Goal: Navigation & Orientation: Find specific page/section

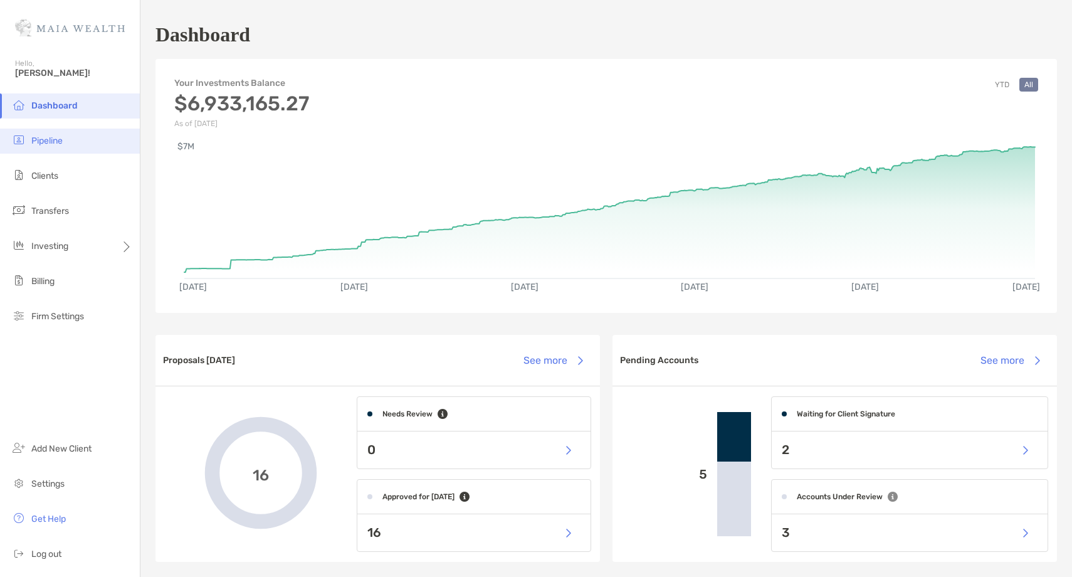
click at [73, 143] on li "Pipeline" at bounding box center [70, 141] width 140 height 25
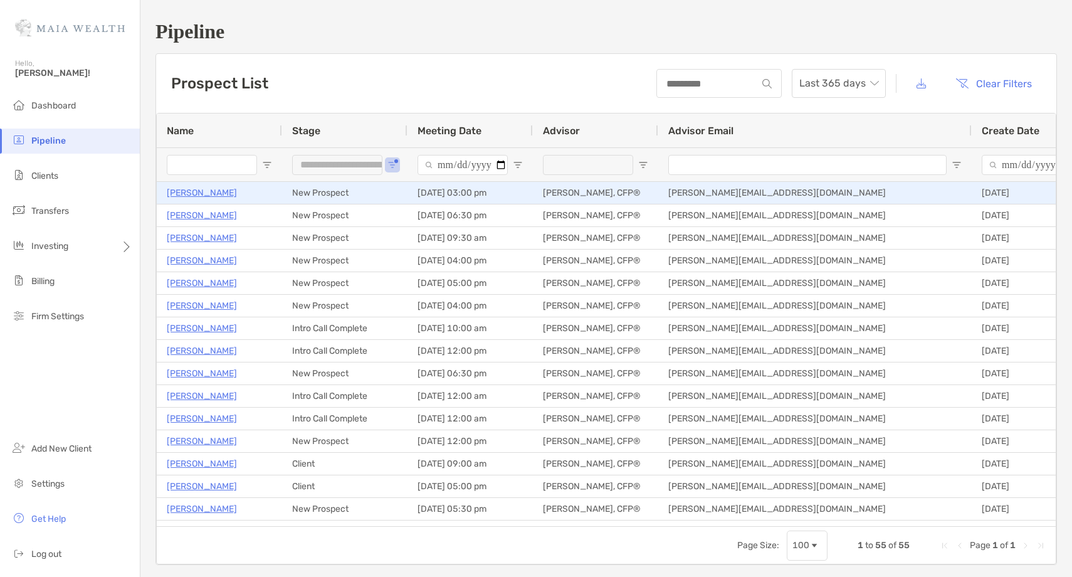
click at [199, 191] on p "Nicole Bailey" at bounding box center [202, 193] width 70 height 16
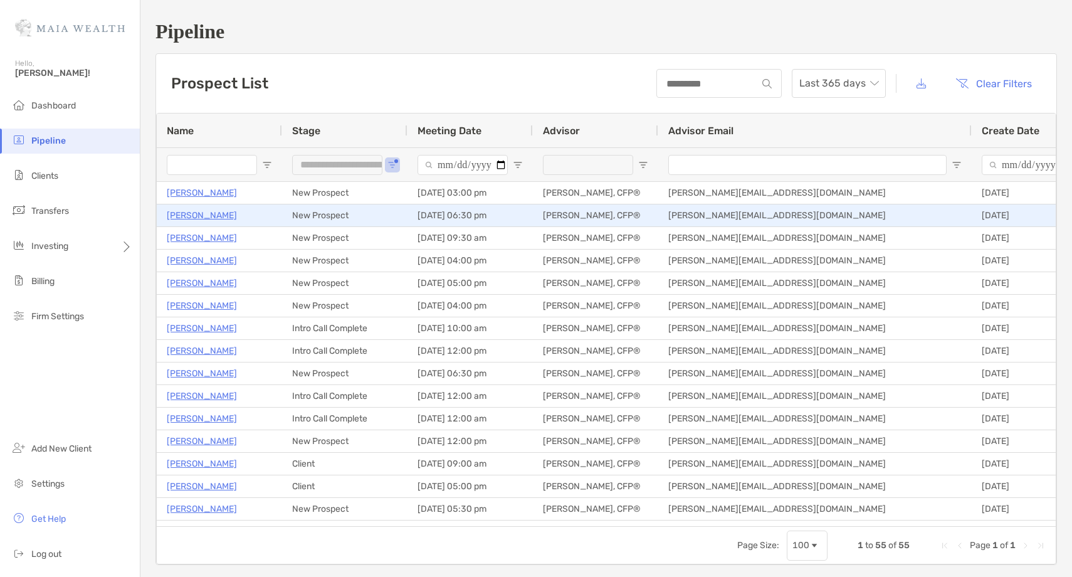
click at [182, 214] on p "[PERSON_NAME]" at bounding box center [202, 215] width 70 height 16
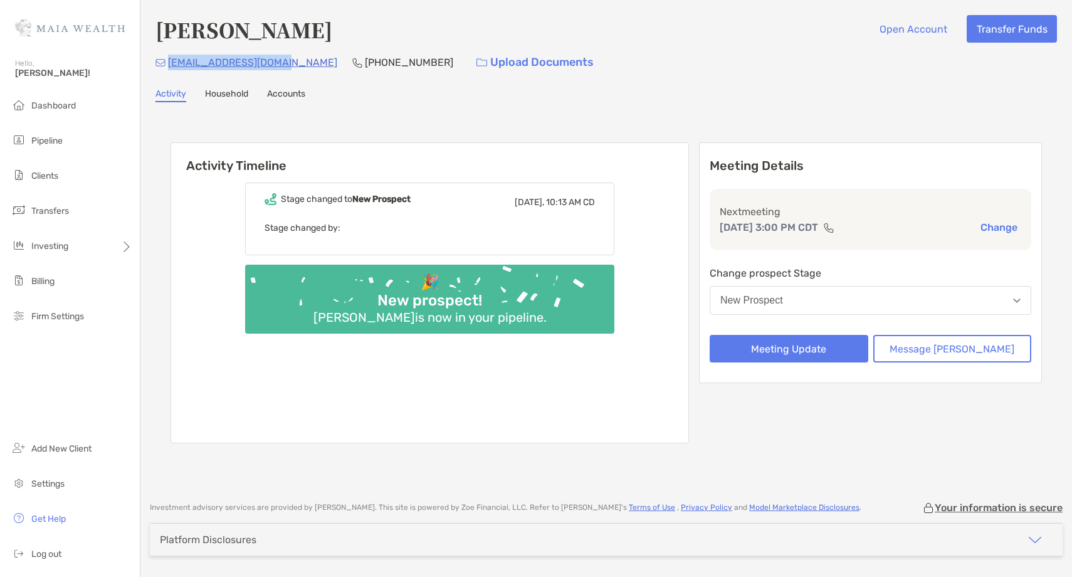
drag, startPoint x: 284, startPoint y: 64, endPoint x: 165, endPoint y: 67, distance: 119.1
click at [165, 67] on div "[EMAIL_ADDRESS][DOMAIN_NAME] [PHONE_NUMBER] Upload Documents" at bounding box center [605, 62] width 901 height 27
click at [329, 27] on div "Nicole Bailey Open Account Transfer Funds" at bounding box center [605, 29] width 901 height 29
drag, startPoint x: 285, startPoint y: 61, endPoint x: 169, endPoint y: 68, distance: 116.2
click at [169, 68] on div "nbailey8781@yahoo.com (918) 521-6939 Upload Documents" at bounding box center [605, 62] width 901 height 27
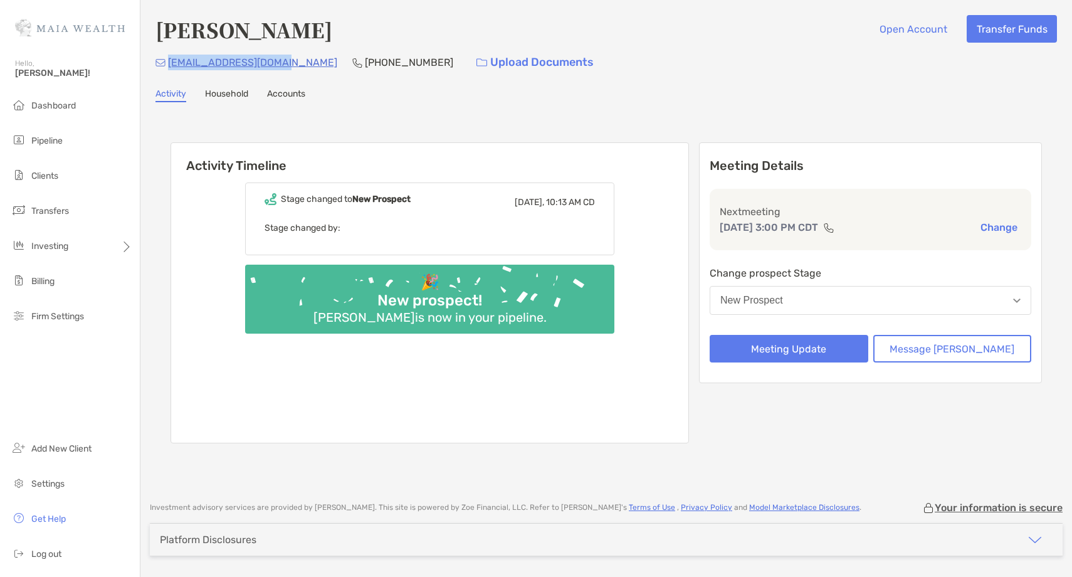
copy p "nbailey8781@yahoo.com"
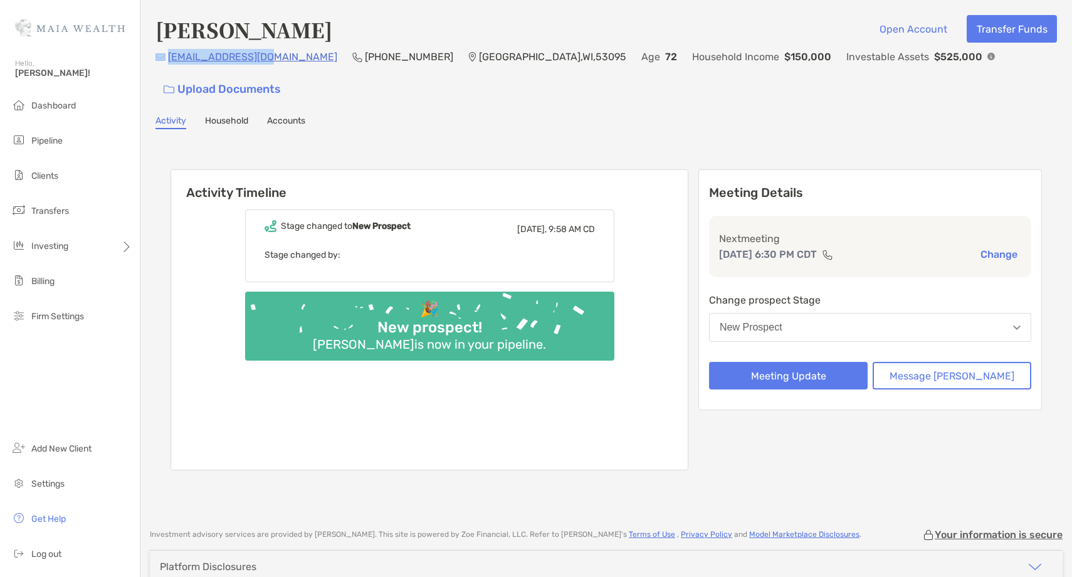
click at [164, 60] on div "[EMAIL_ADDRESS][DOMAIN_NAME] (262) 689-[GEOGRAPHIC_DATA] Age [DEMOGRAPHIC_DATA]…" at bounding box center [605, 76] width 901 height 54
